Goal: Navigation & Orientation: Find specific page/section

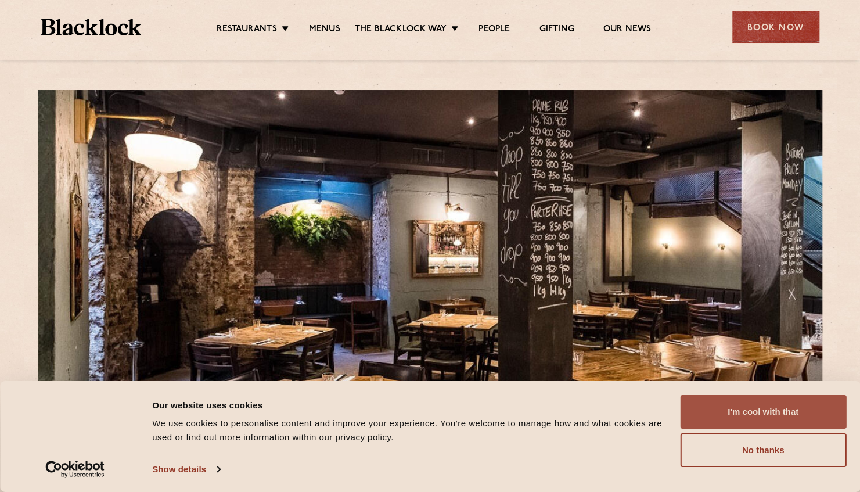
click at [744, 418] on button "I'm cool with that" at bounding box center [763, 412] width 166 height 34
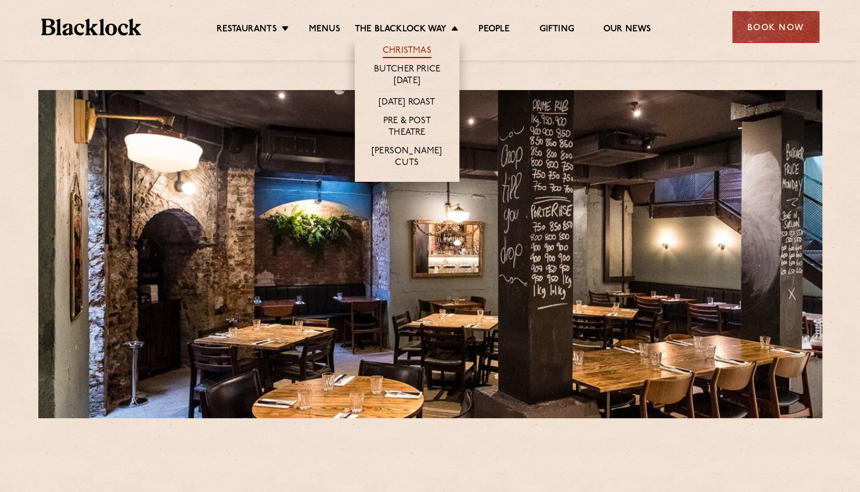
click at [408, 45] on link "Christmas" at bounding box center [407, 51] width 49 height 13
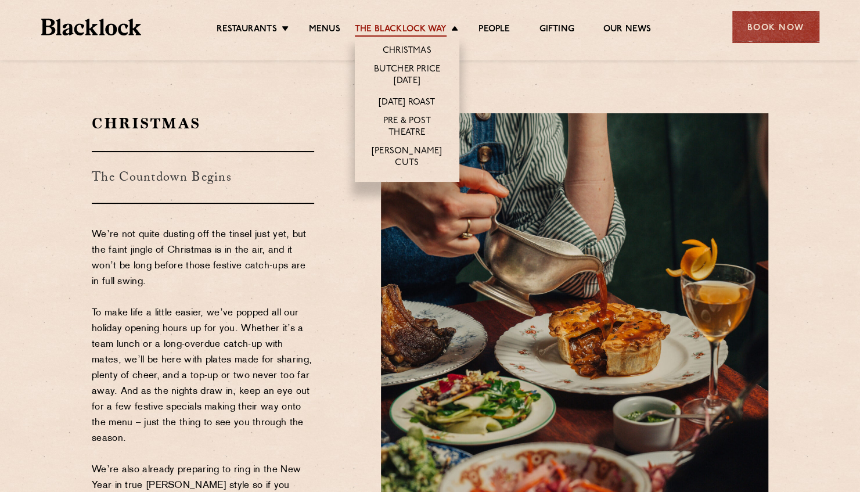
click at [446, 31] on link "The Blacklock Way" at bounding box center [401, 30] width 92 height 13
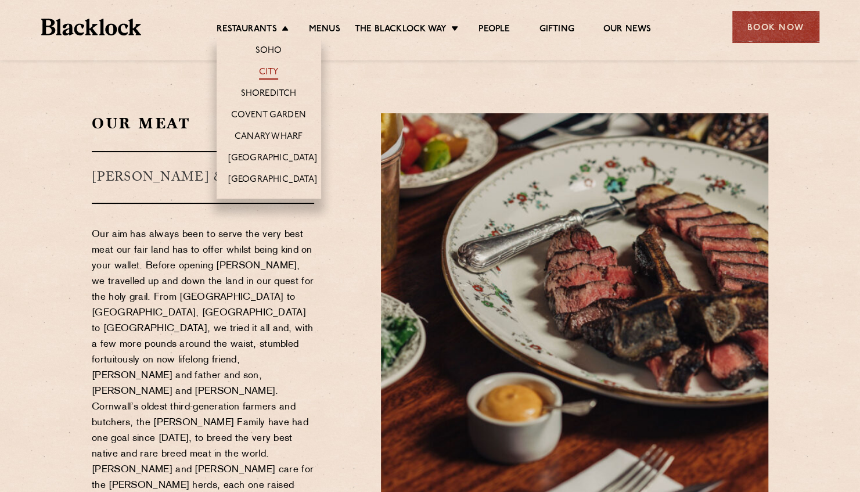
click at [272, 71] on link "City" at bounding box center [269, 73] width 20 height 13
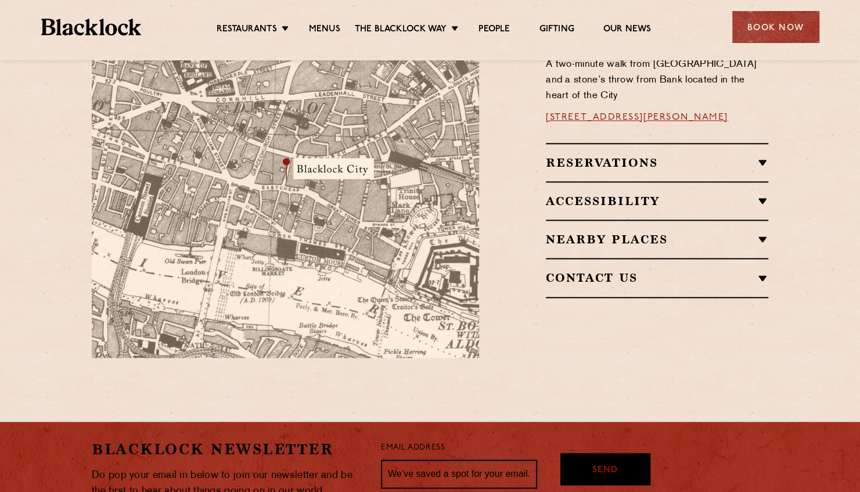
scroll to position [744, 0]
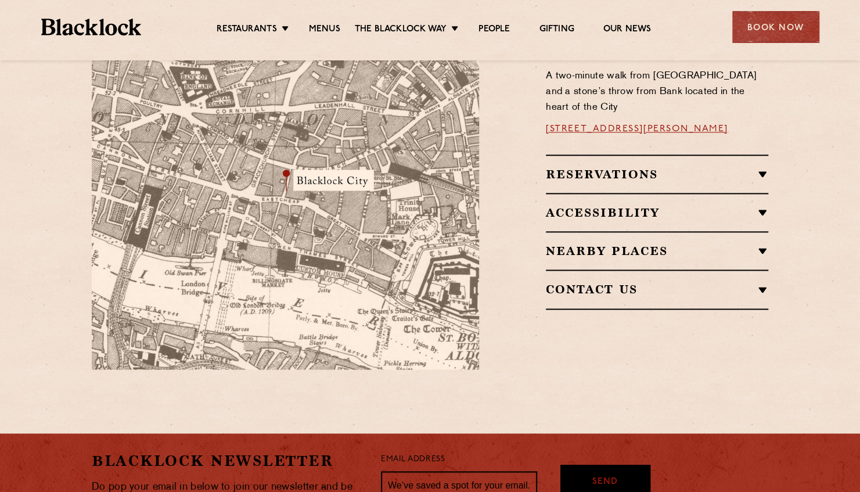
click at [754, 167] on h2 "Reservations" at bounding box center [657, 174] width 223 height 14
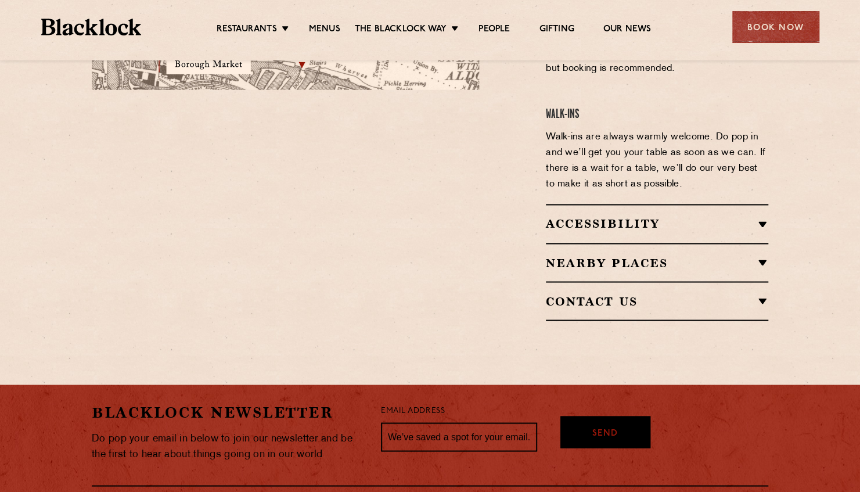
scroll to position [1025, 0]
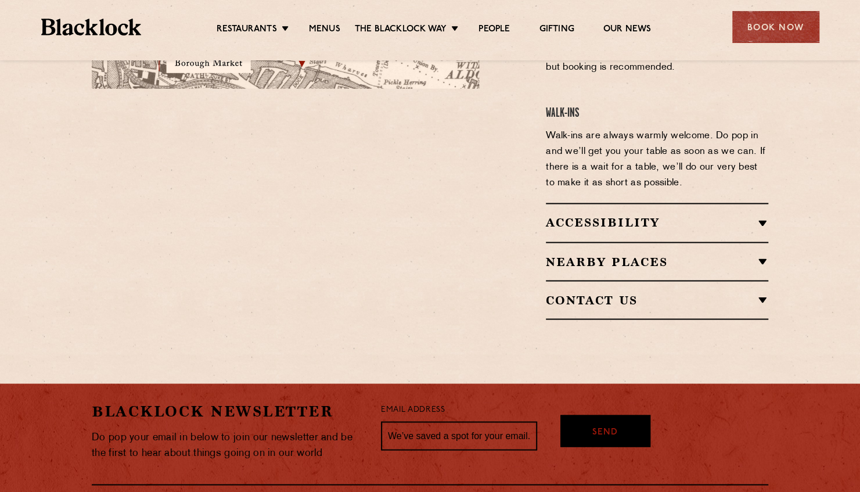
click at [760, 280] on div "Contact Us T: 020 7998 7676 E: city@theblacklock.com" at bounding box center [657, 300] width 223 height 40
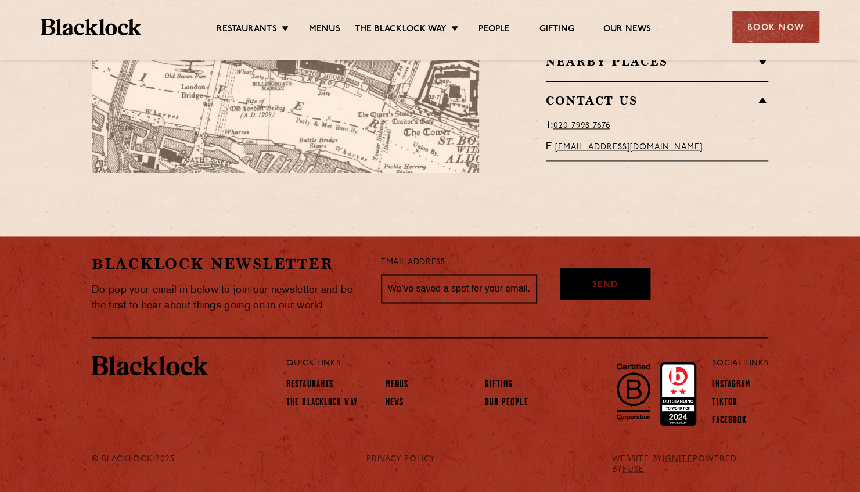
scroll to position [921, 0]
